Goal: Find specific page/section: Find specific page/section

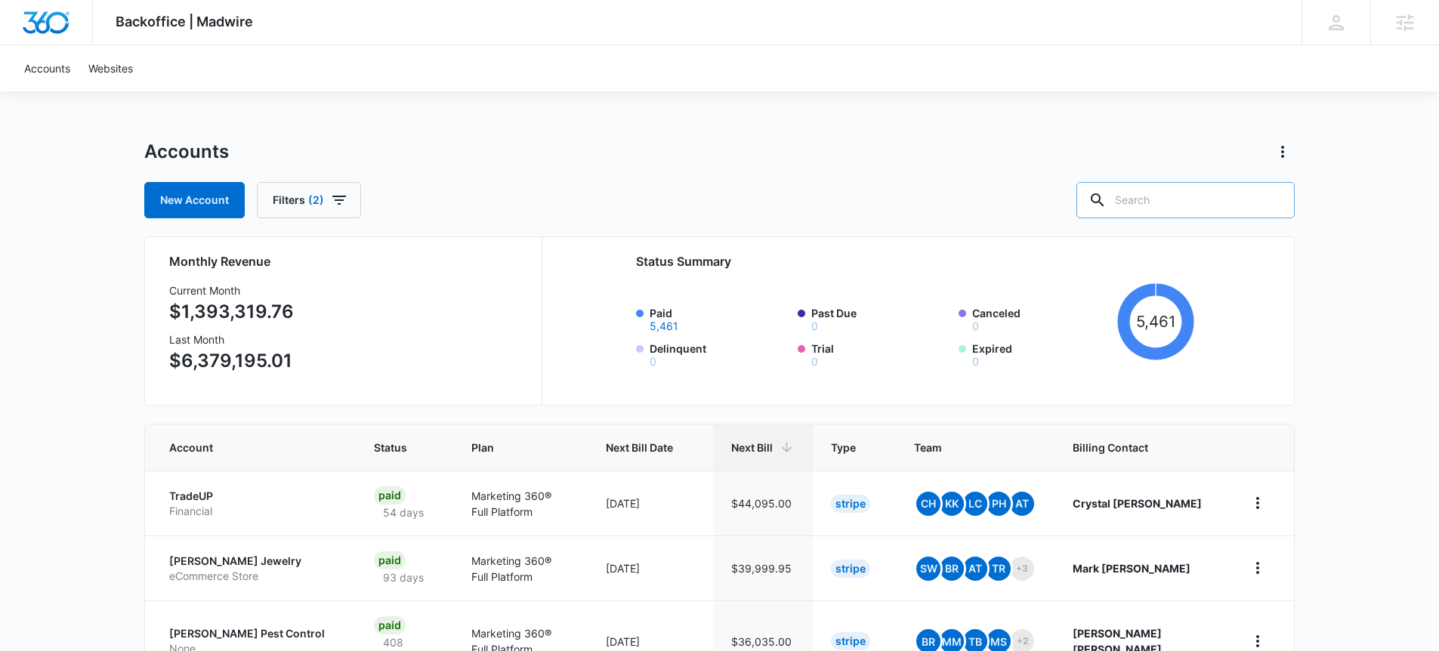
click at [1179, 196] on input "text" at bounding box center [1186, 200] width 218 height 36
type input "accounting"
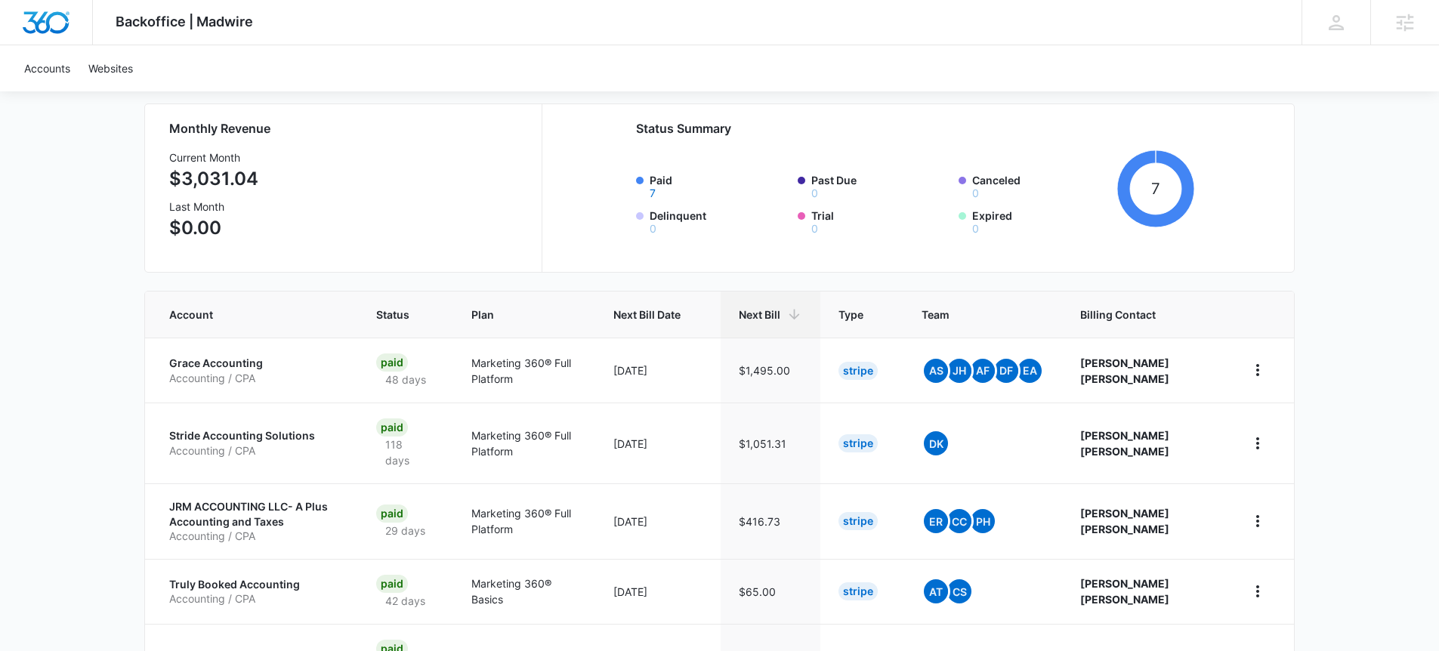
scroll to position [136, 0]
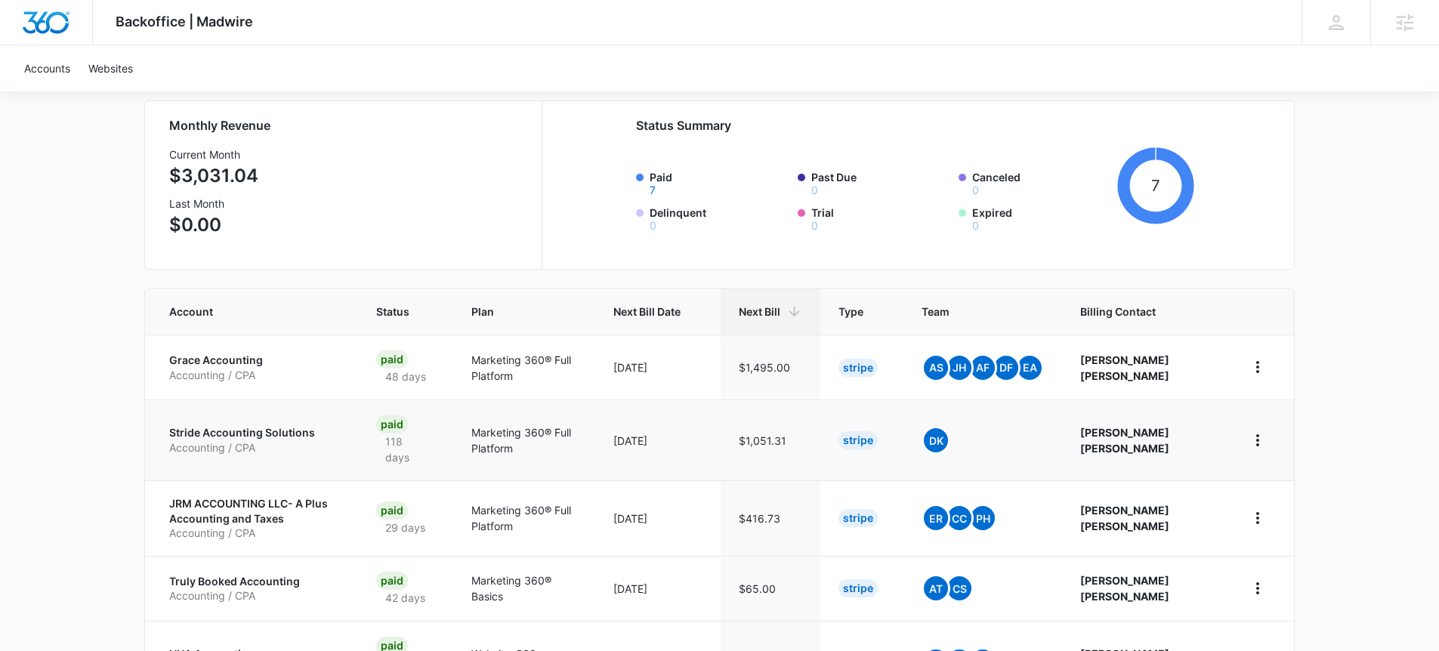
click at [239, 430] on p "Stride Accounting Solutions" at bounding box center [254, 432] width 171 height 15
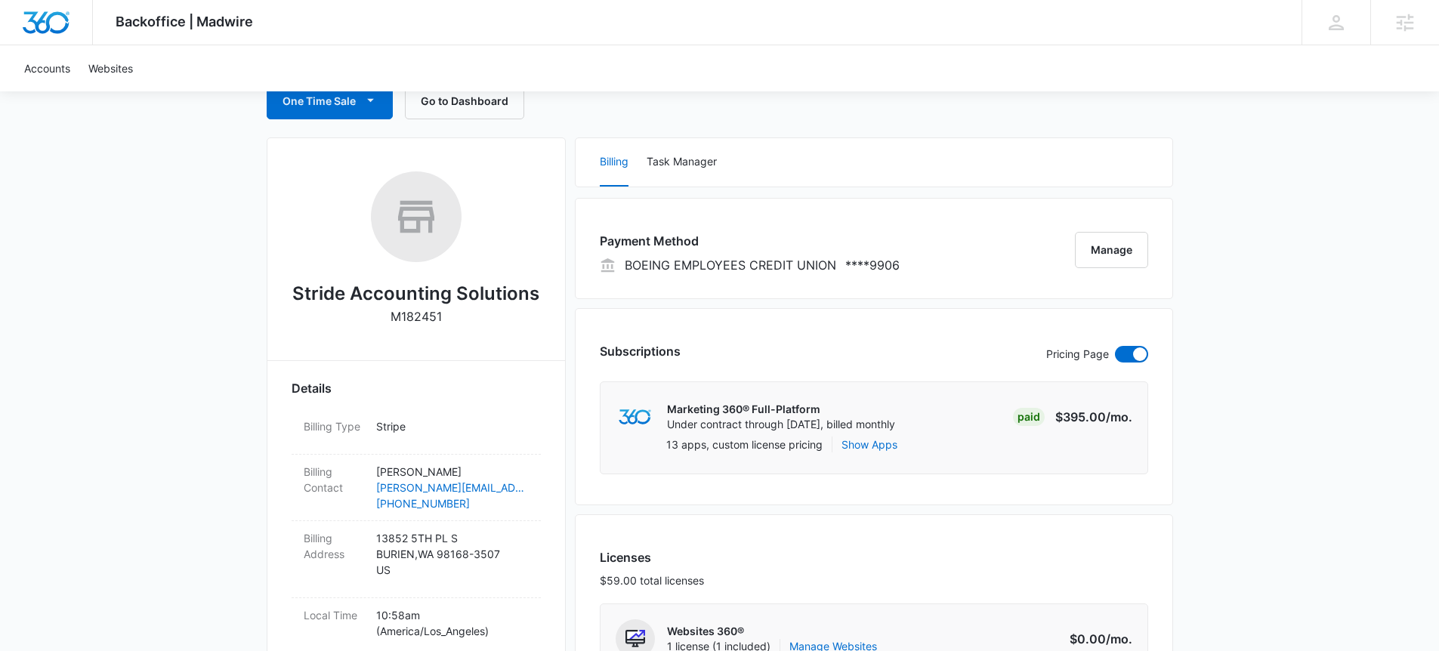
scroll to position [168, 0]
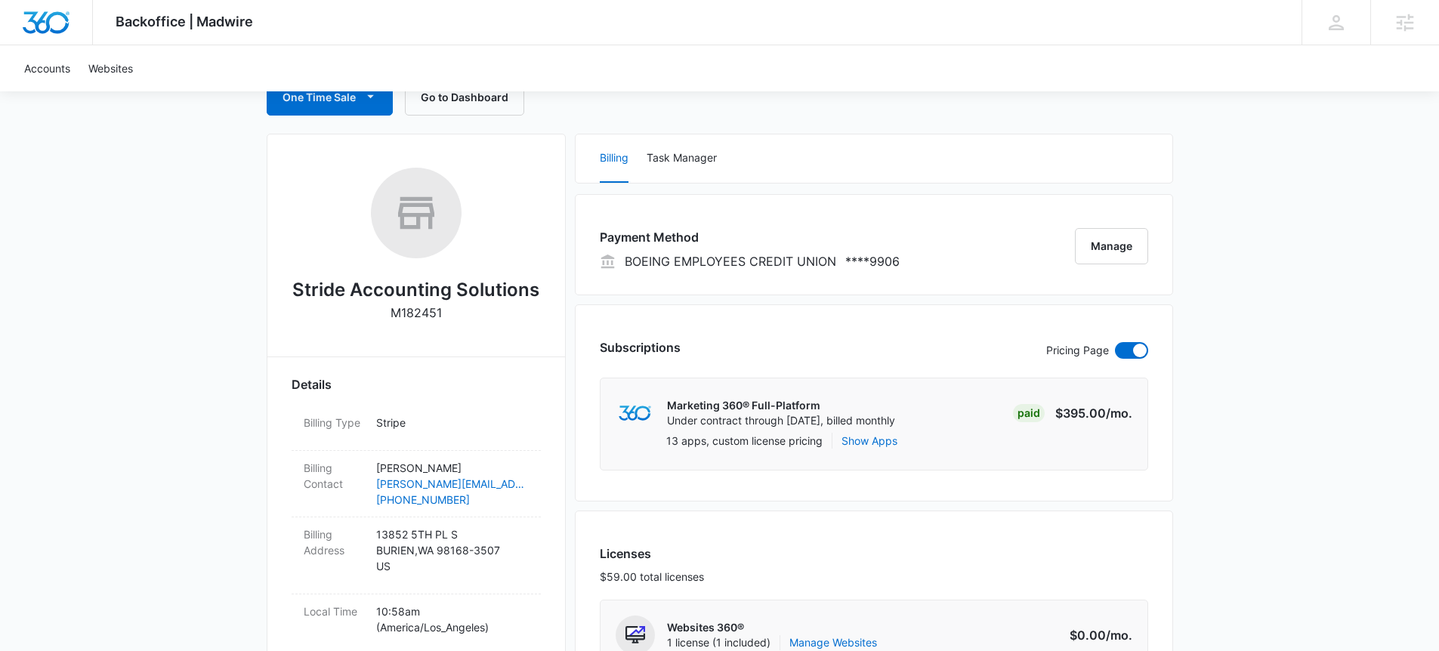
click at [440, 285] on h2 "Stride Accounting Solutions" at bounding box center [415, 290] width 247 height 27
click at [440, 284] on h2 "Stride Accounting Solutions" at bounding box center [415, 290] width 247 height 27
copy h2 "Stride Accounting Solutions"
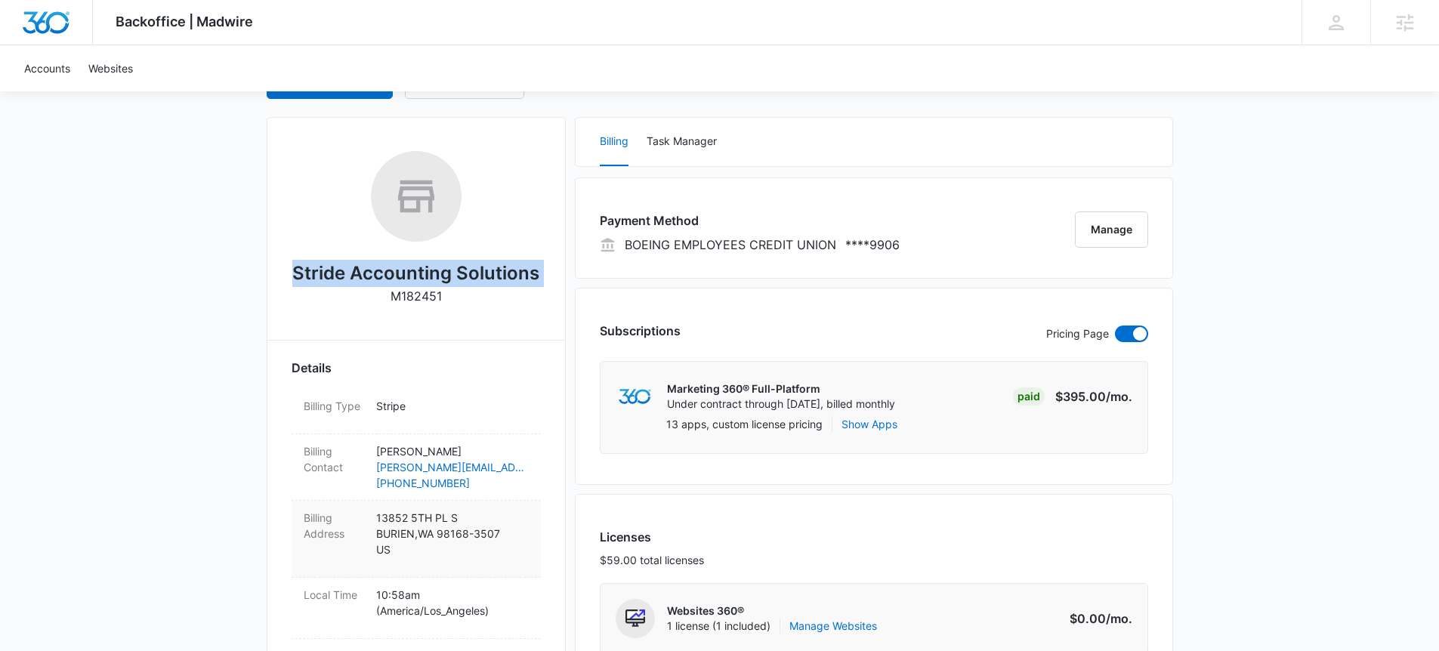
scroll to position [0, 0]
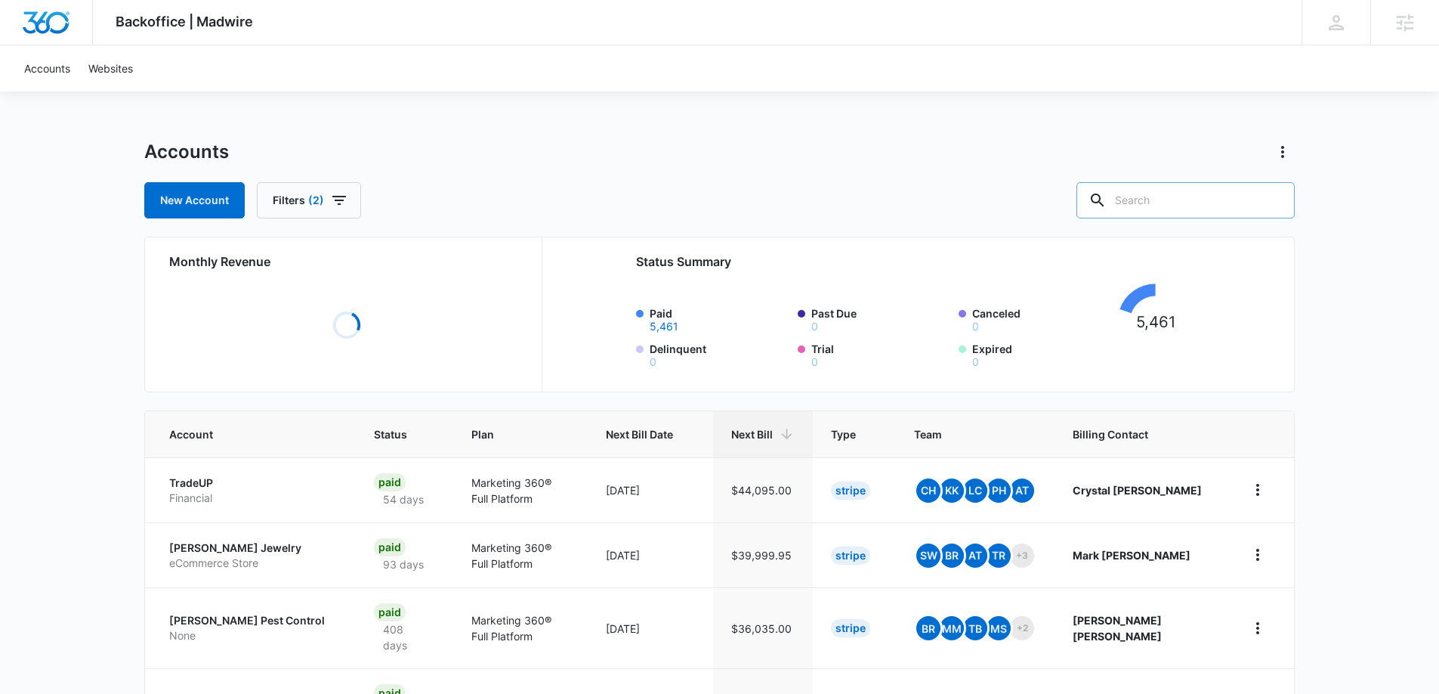
click at [1216, 209] on input "text" at bounding box center [1186, 200] width 218 height 36
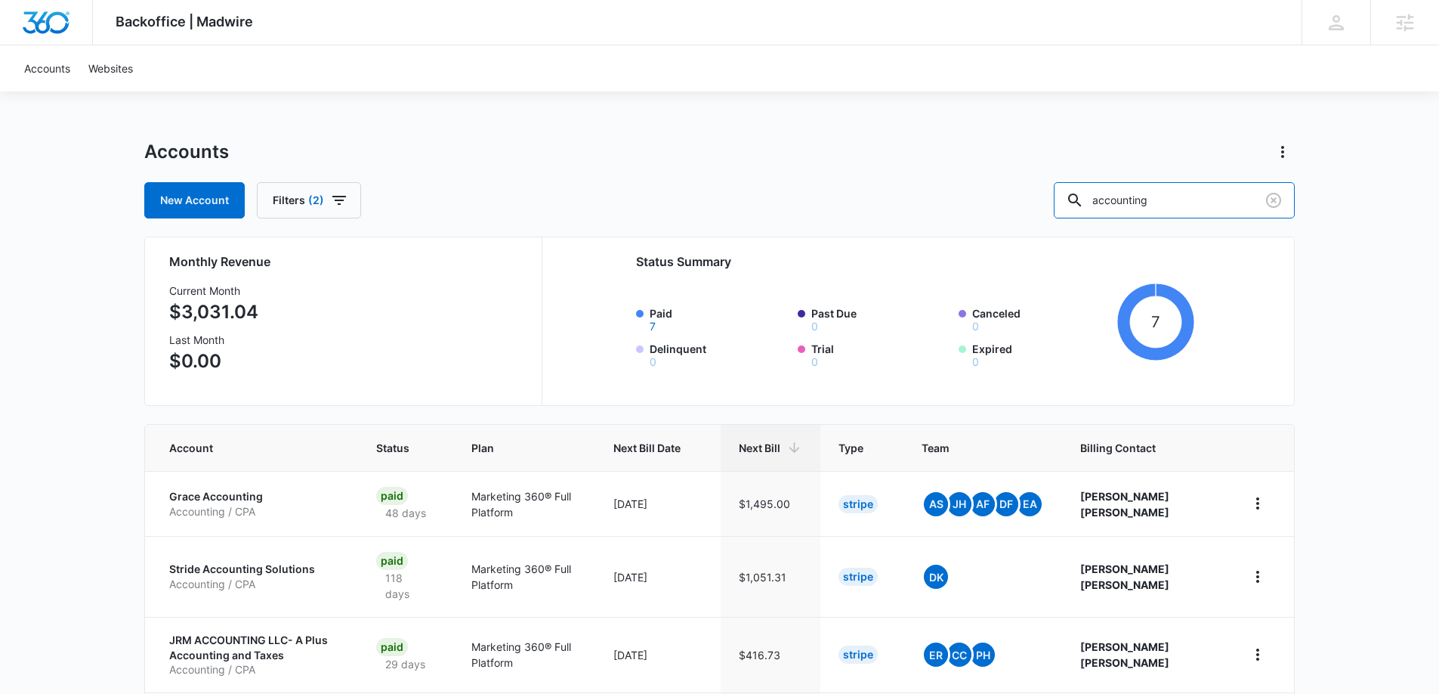
drag, startPoint x: 1186, startPoint y: 196, endPoint x: 1068, endPoint y: 198, distance: 118.6
click at [1068, 198] on div "New Account Filters (2) accounting" at bounding box center [719, 200] width 1151 height 36
type input "CPA"
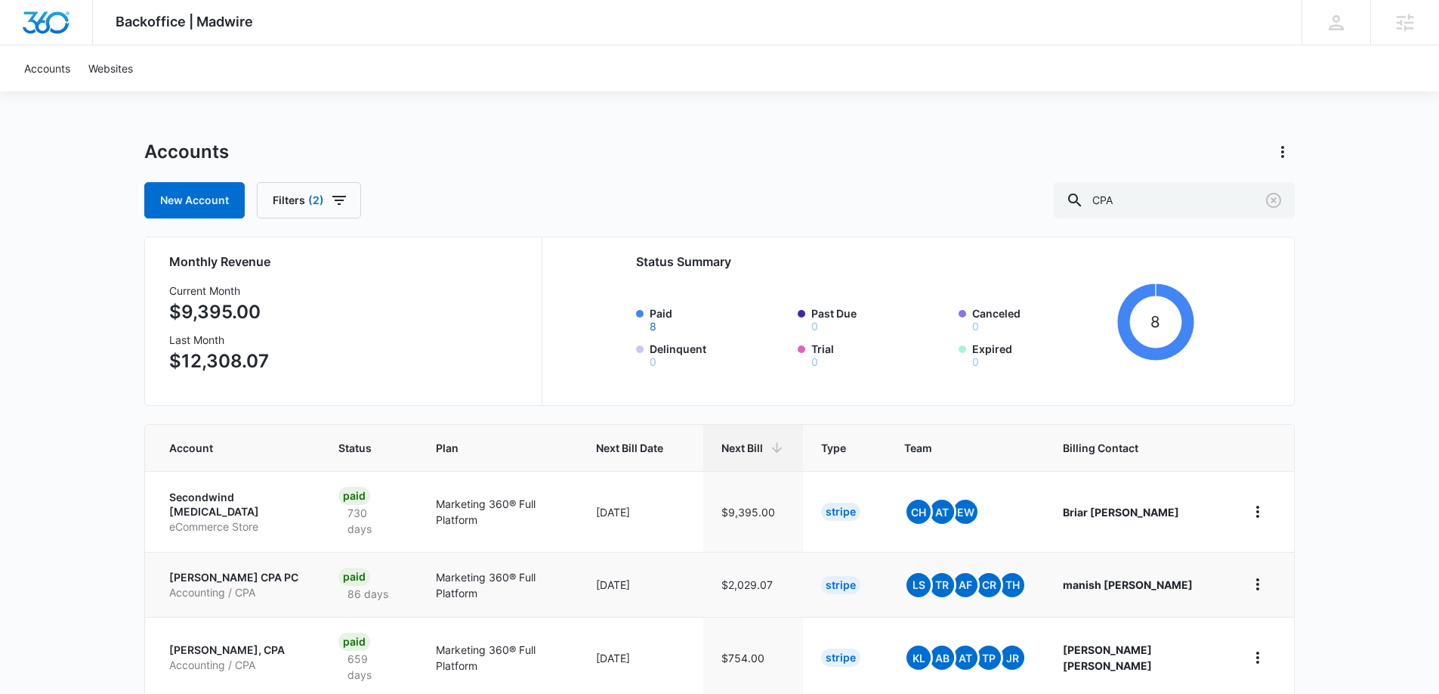
click at [239, 570] on p "Manish Majithia CPA PC" at bounding box center [235, 577] width 133 height 15
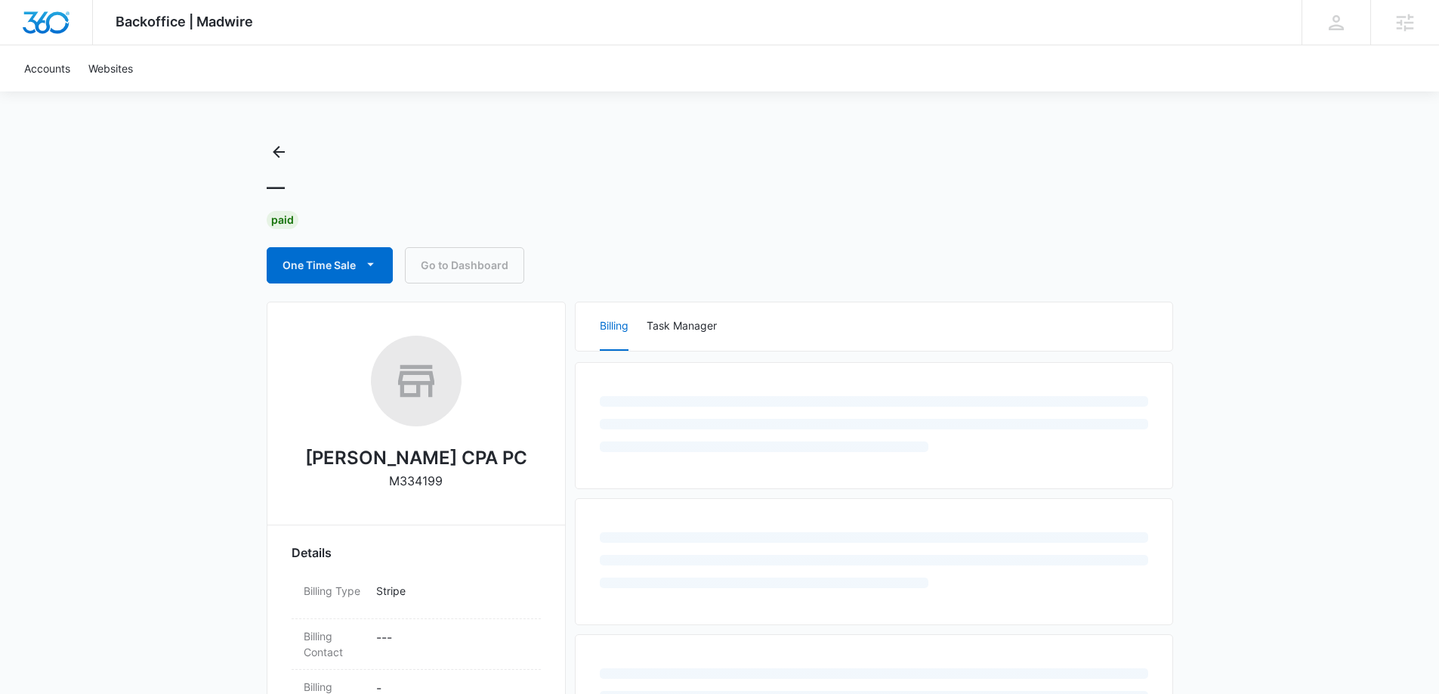
click at [435, 453] on h2 "Manish Majithia CPA PC" at bounding box center [416, 457] width 222 height 27
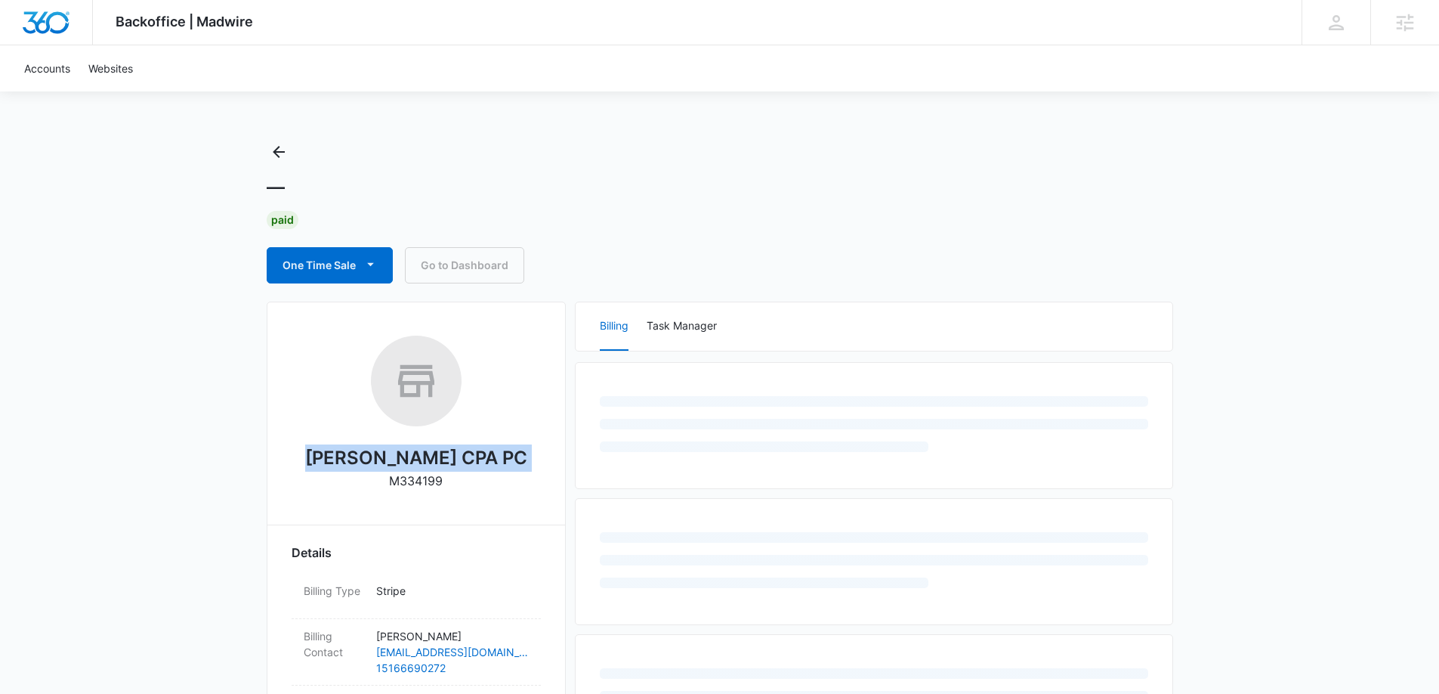
click at [435, 453] on h2 "Manish Majithia CPA PC" at bounding box center [416, 457] width 222 height 27
